Goal: Leave review/rating

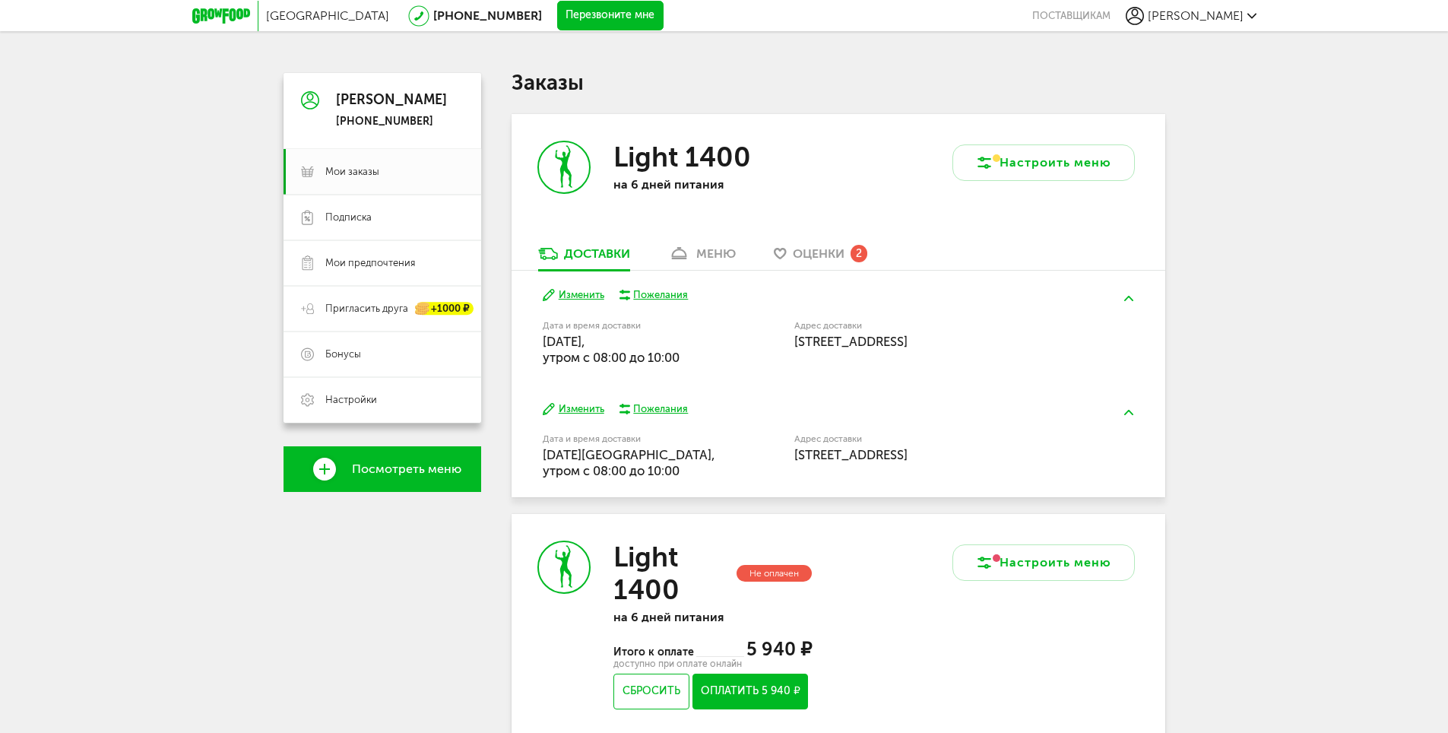
click at [821, 256] on span "Оценки" at bounding box center [819, 253] width 52 height 14
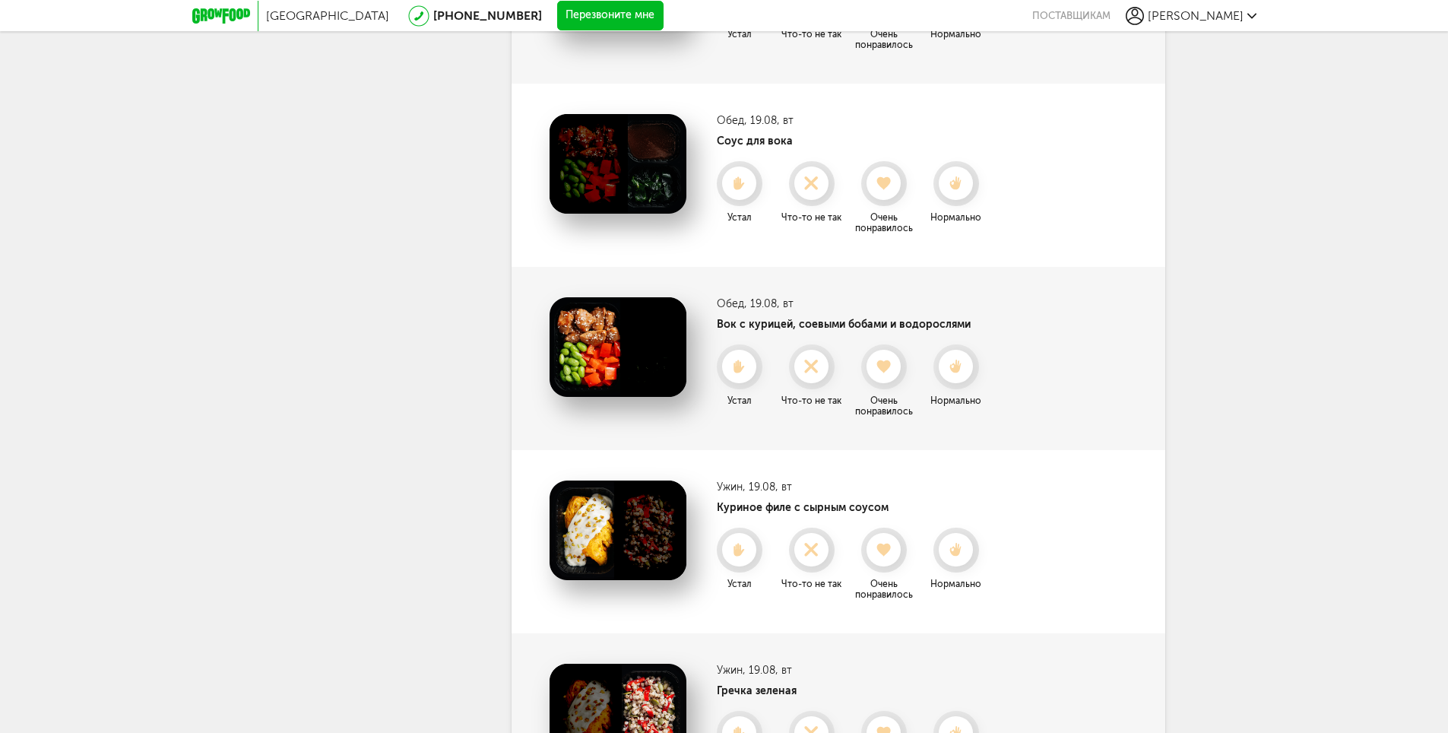
scroll to position [771, 0]
click at [879, 369] on use at bounding box center [884, 366] width 17 height 15
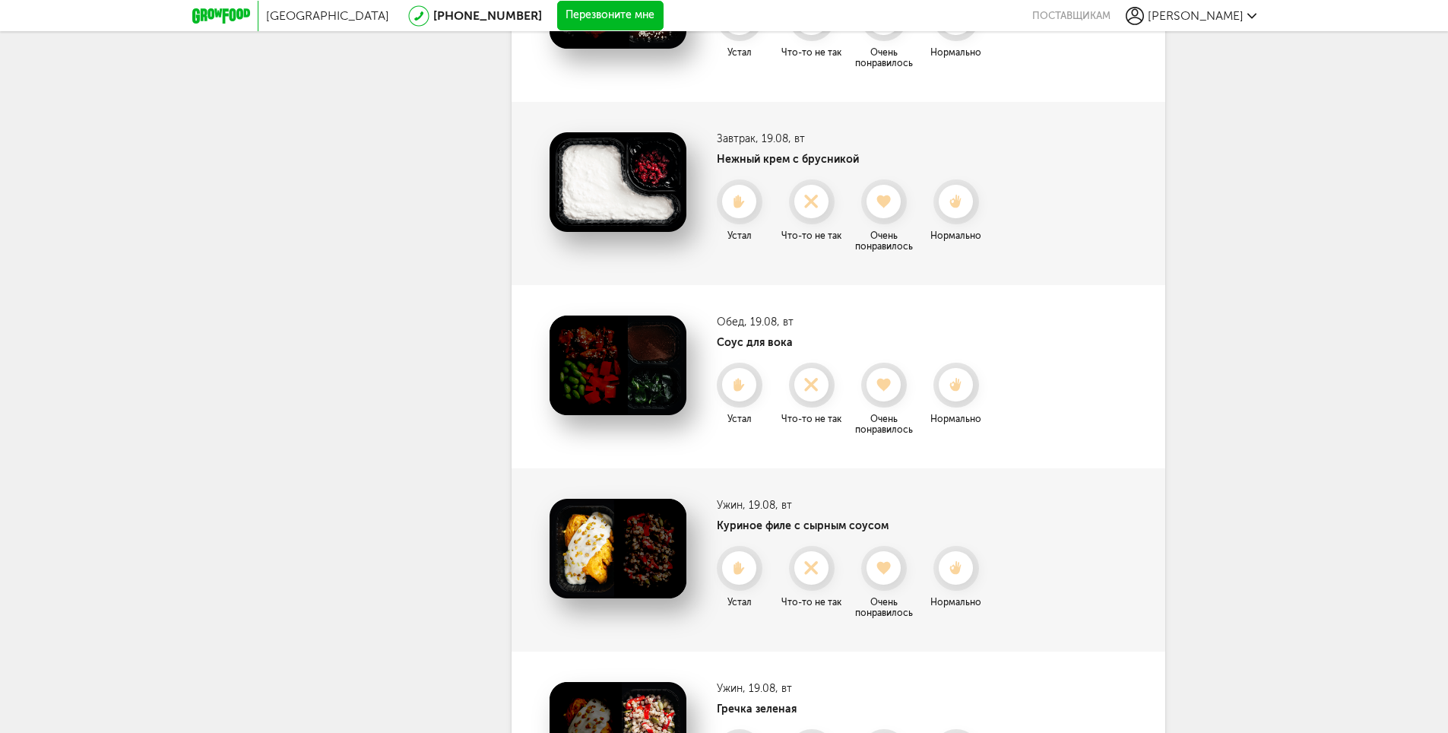
scroll to position [543, 0]
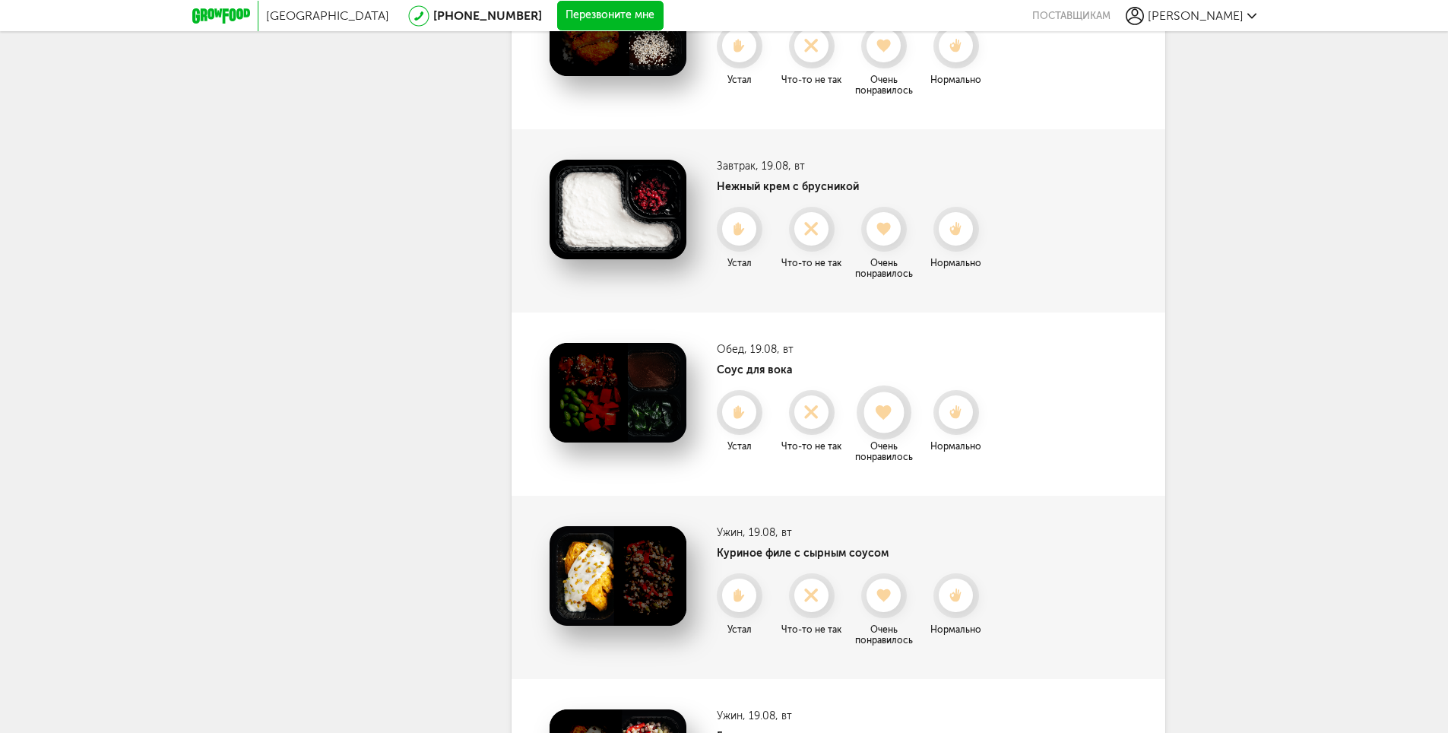
click at [878, 405] on icon at bounding box center [883, 412] width 40 height 17
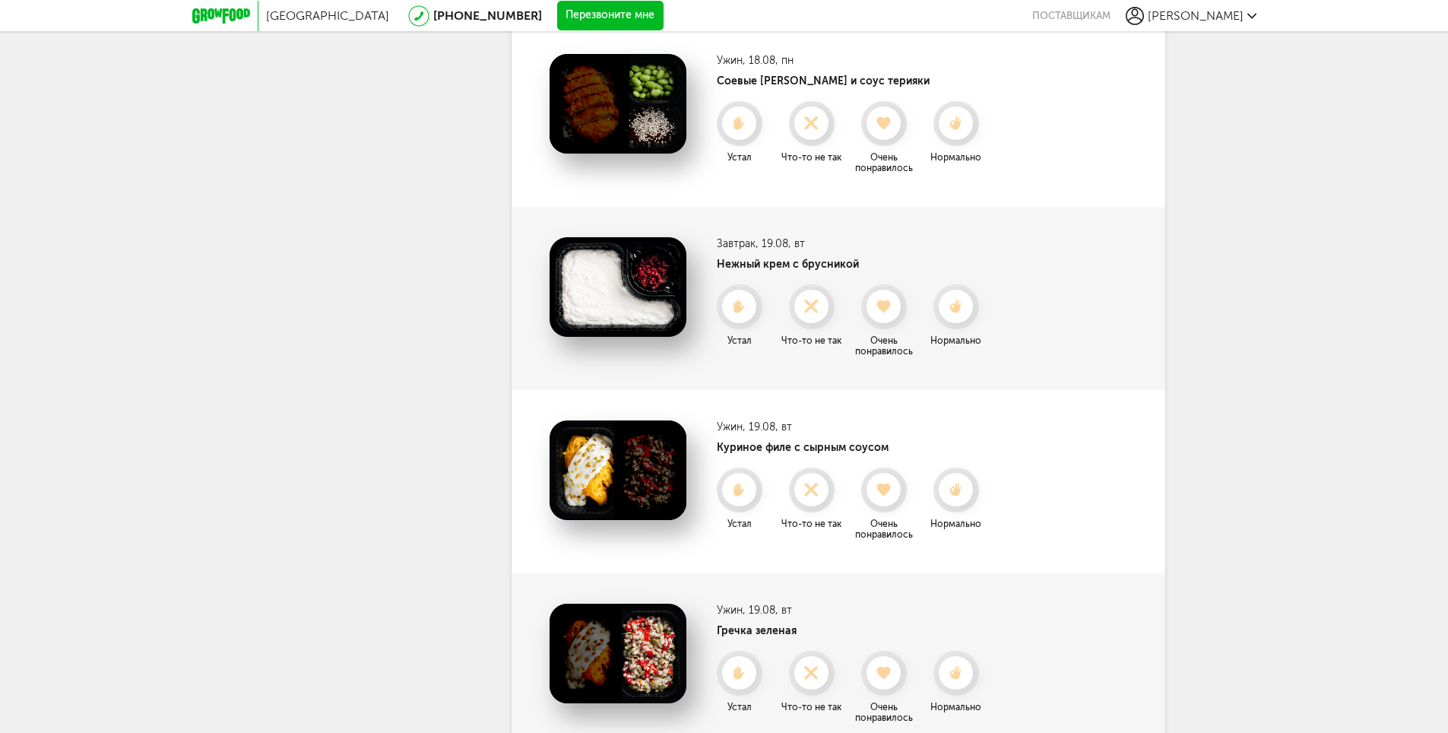
scroll to position [391, 0]
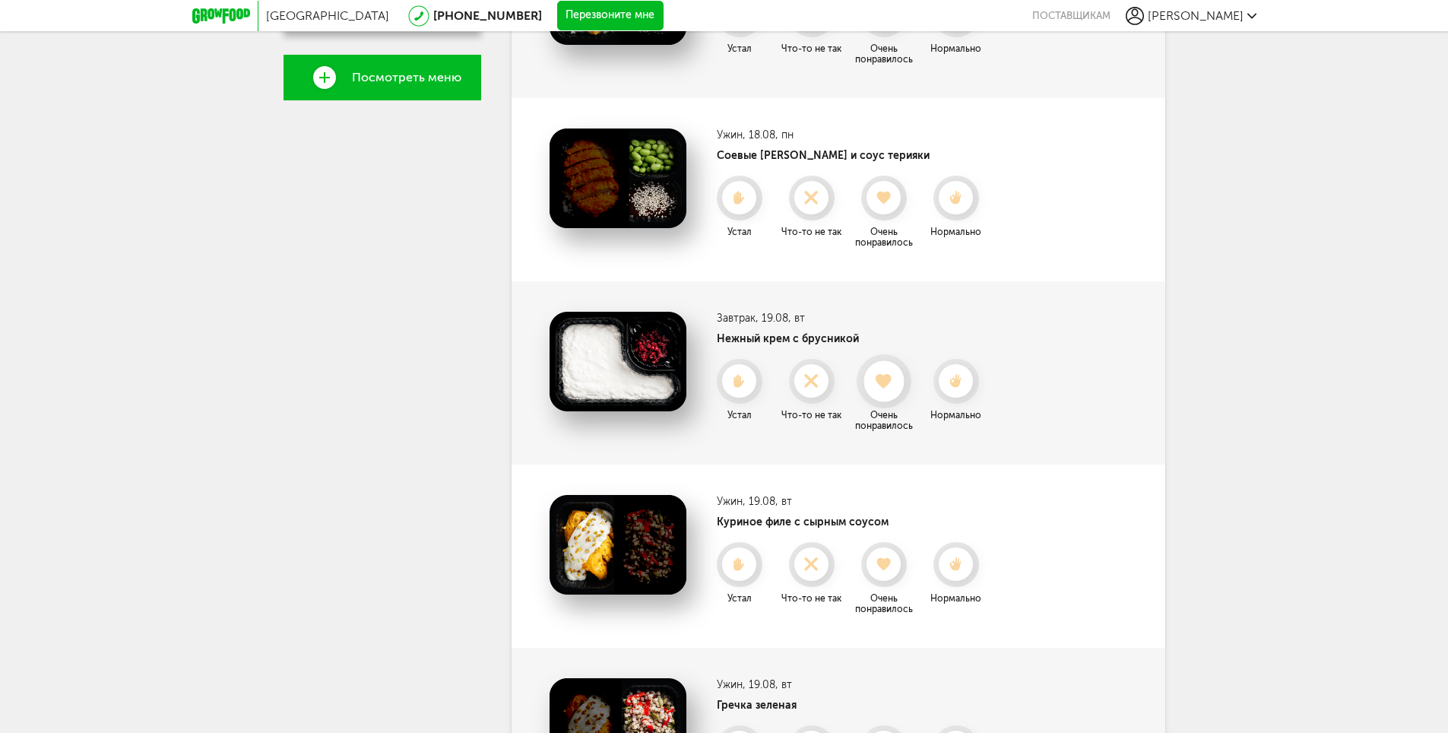
click at [888, 379] on use at bounding box center [884, 380] width 17 height 15
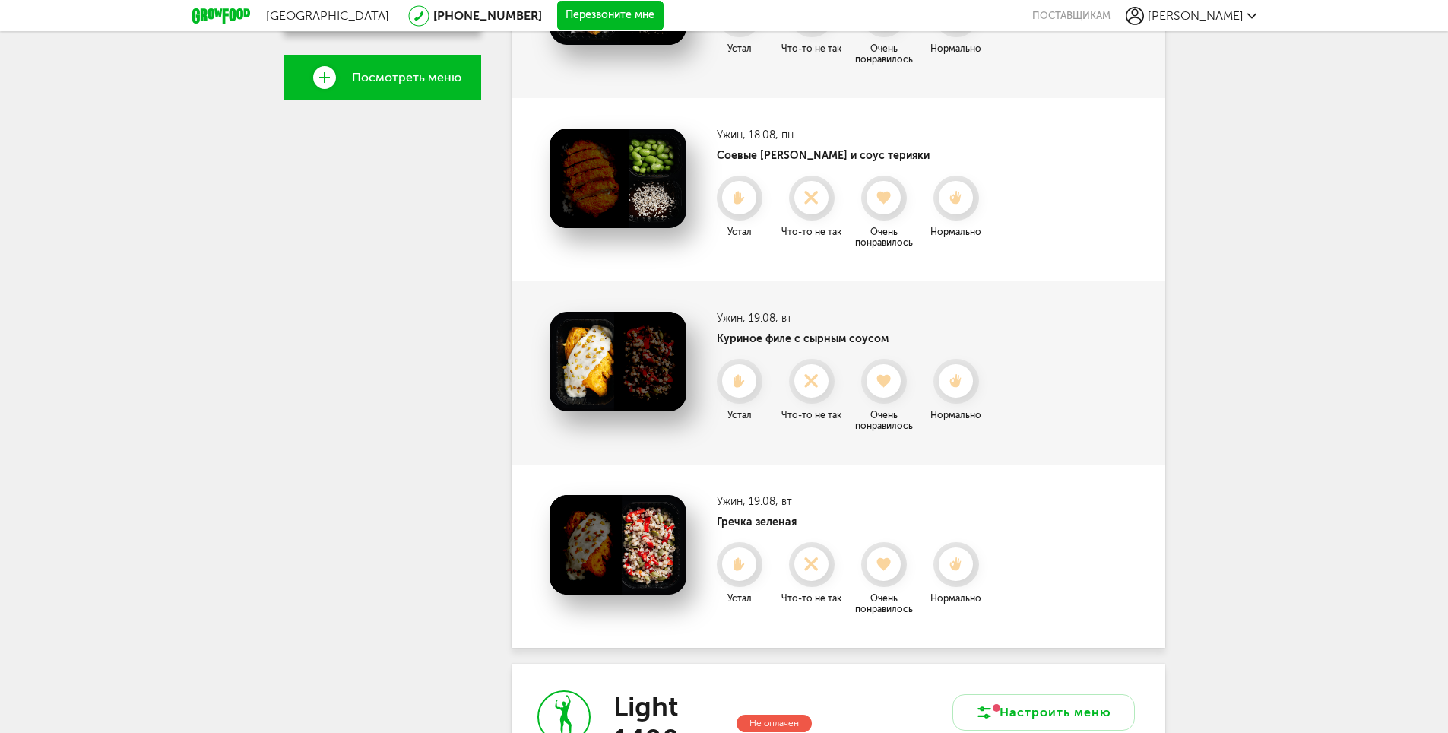
scroll to position [315, 0]
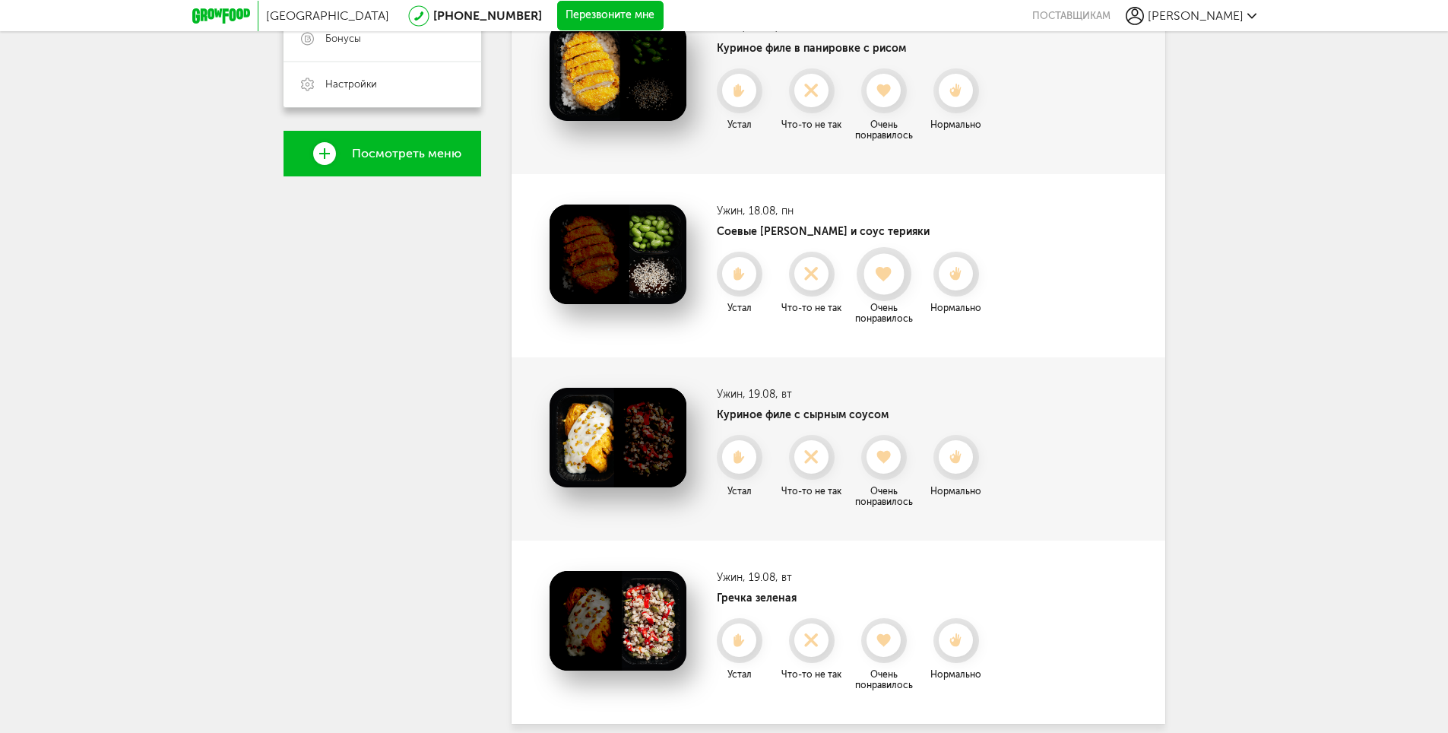
click at [881, 271] on use at bounding box center [884, 273] width 17 height 15
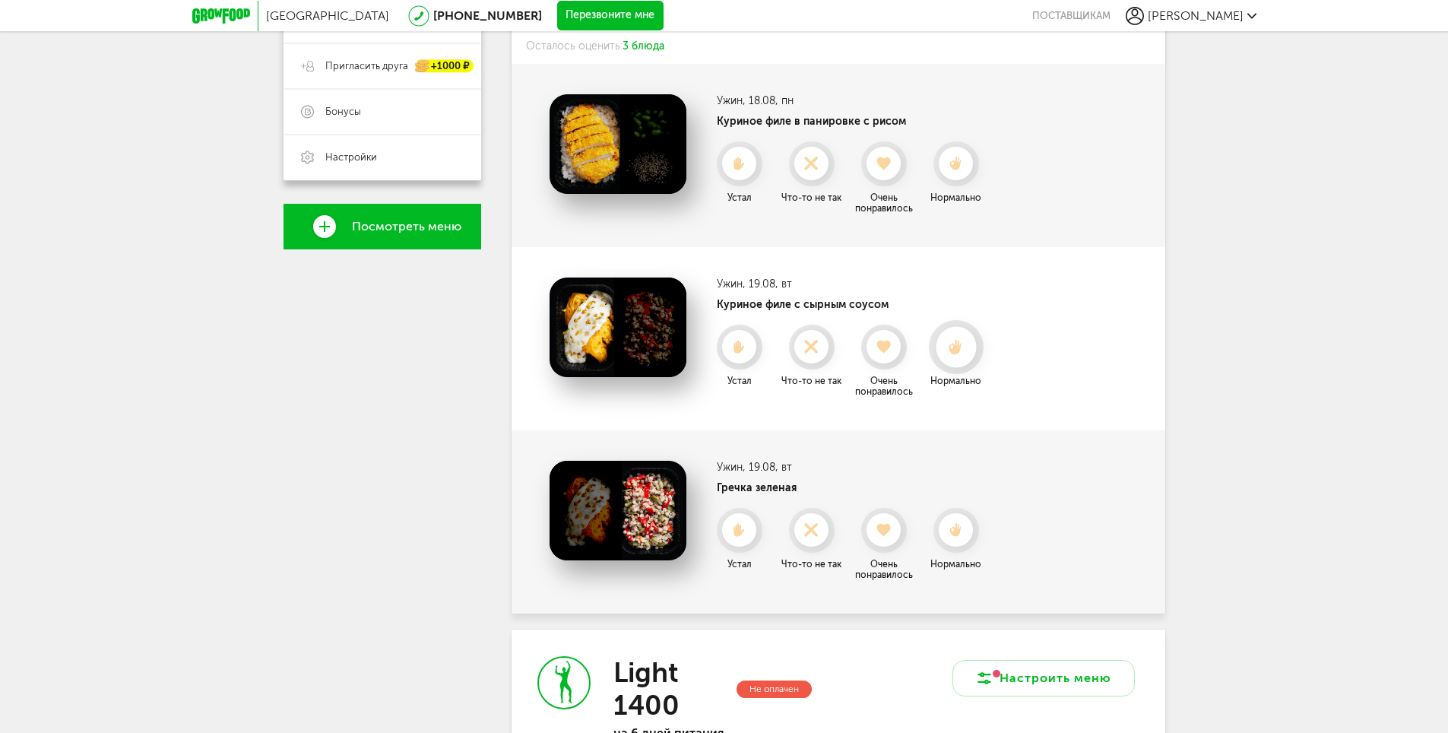
scroll to position [163, 0]
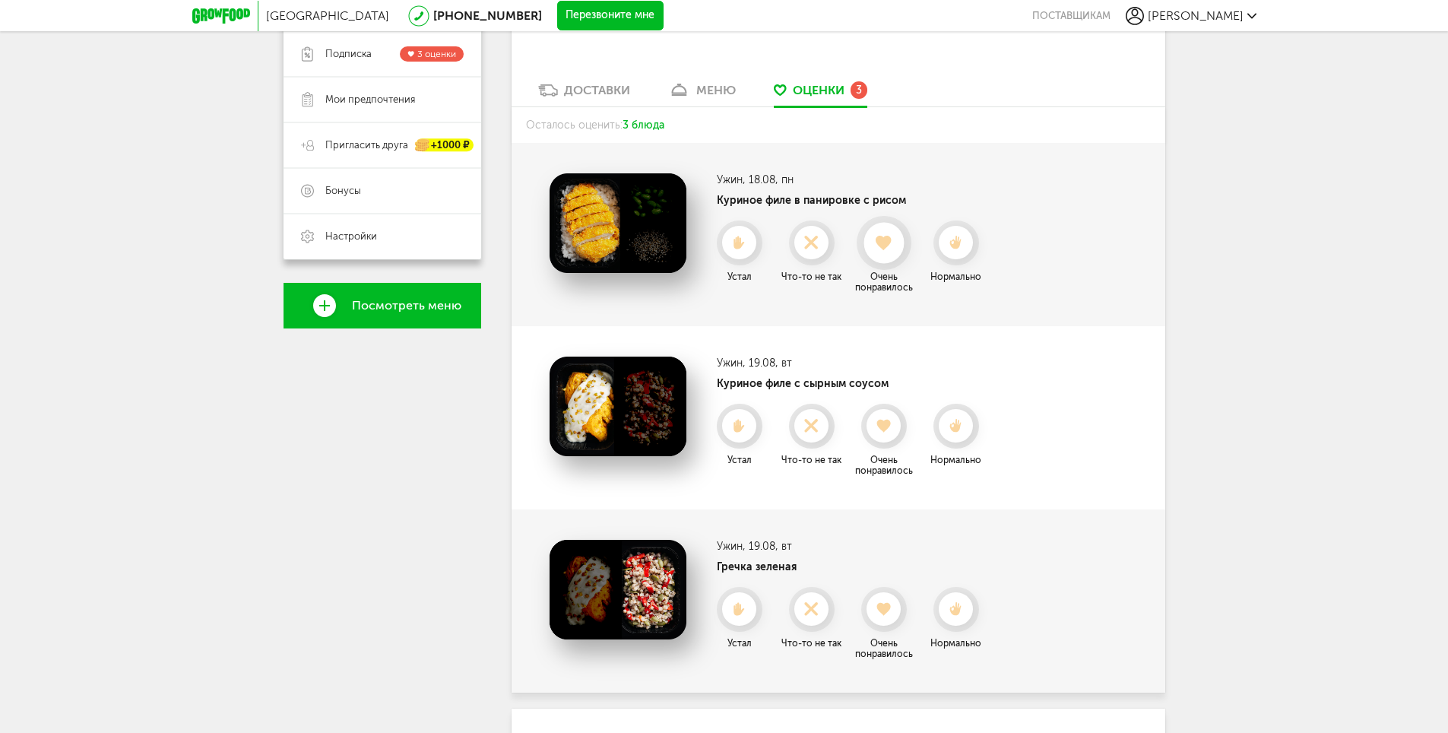
click at [878, 248] on icon at bounding box center [883, 243] width 40 height 17
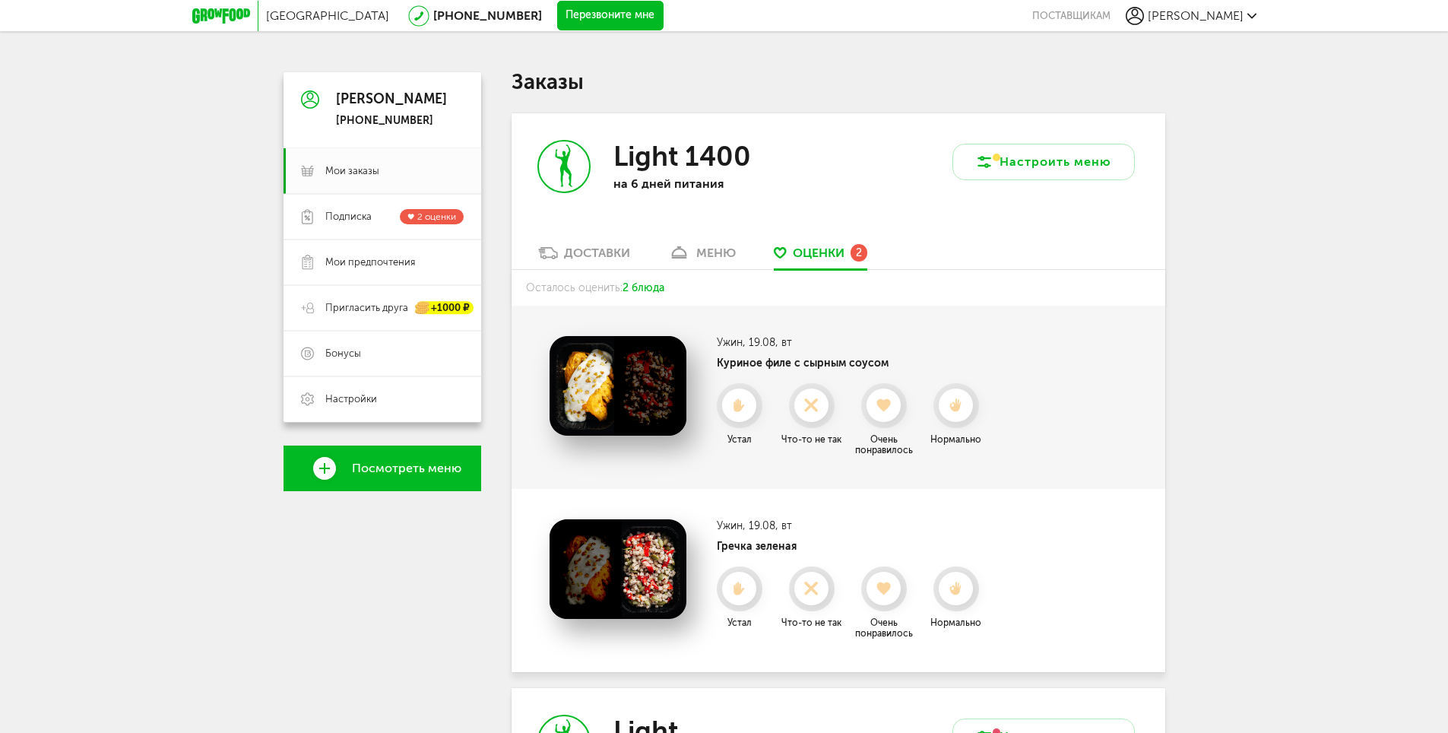
scroll to position [0, 0]
click at [584, 258] on div "Доставки" at bounding box center [597, 253] width 66 height 14
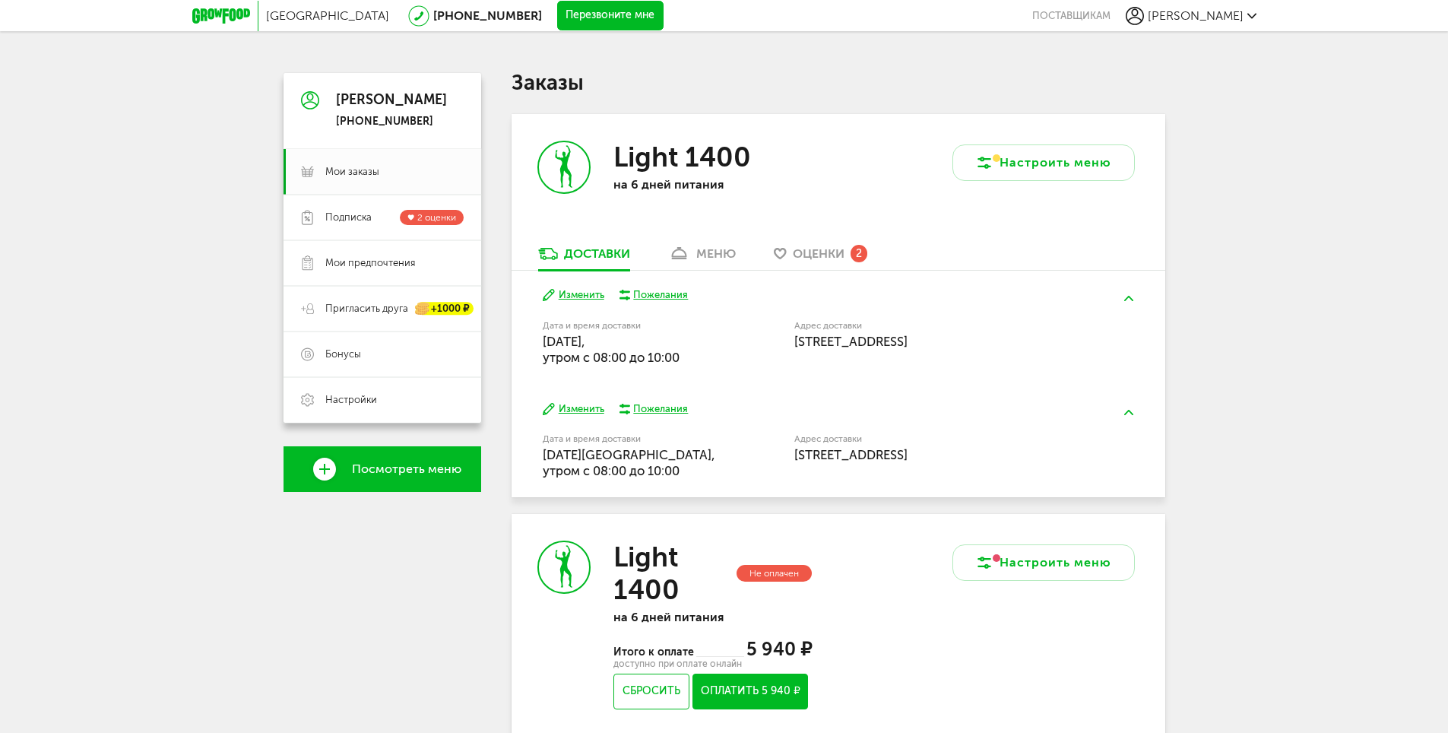
click at [712, 258] on div "меню" at bounding box center [716, 253] width 40 height 14
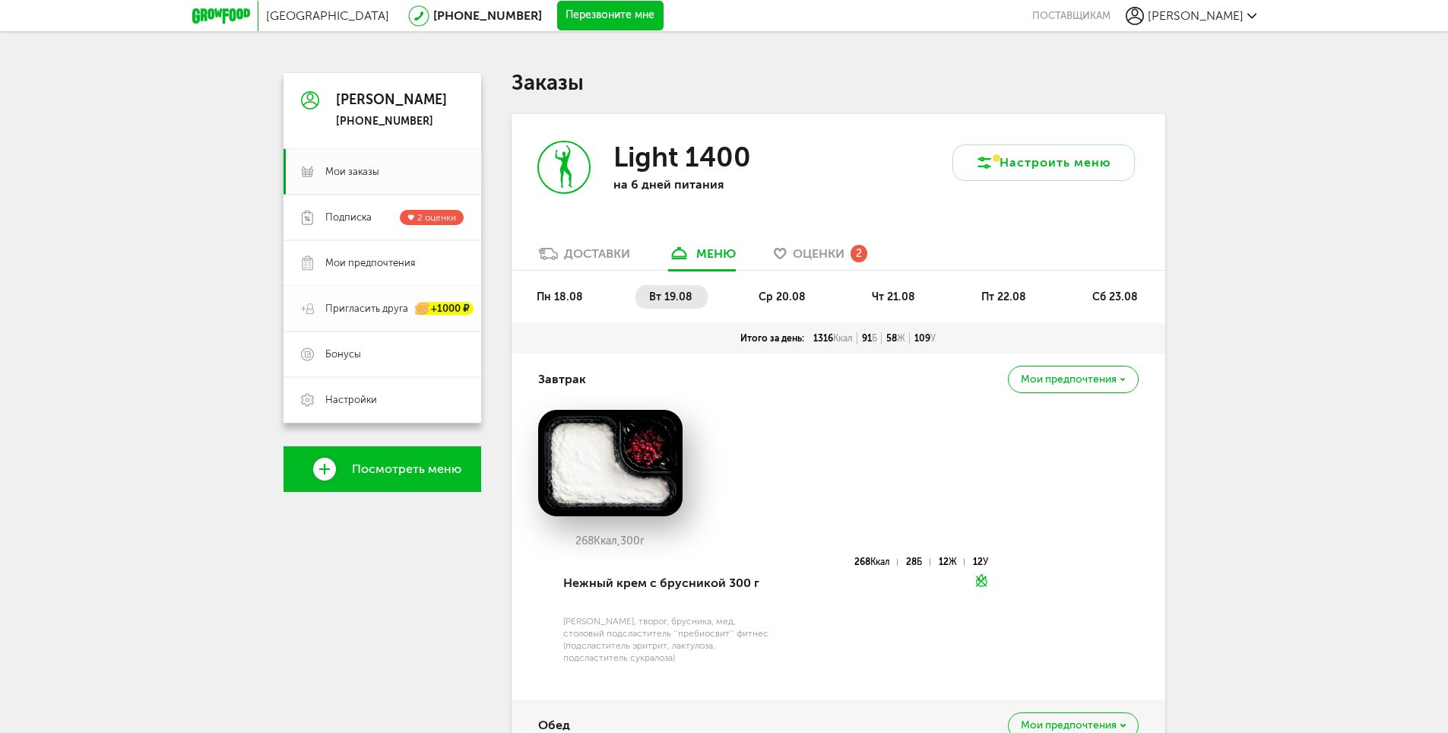
click at [455, 310] on div "+1000 ₽" at bounding box center [445, 308] width 58 height 13
